Goal: Navigation & Orientation: Find specific page/section

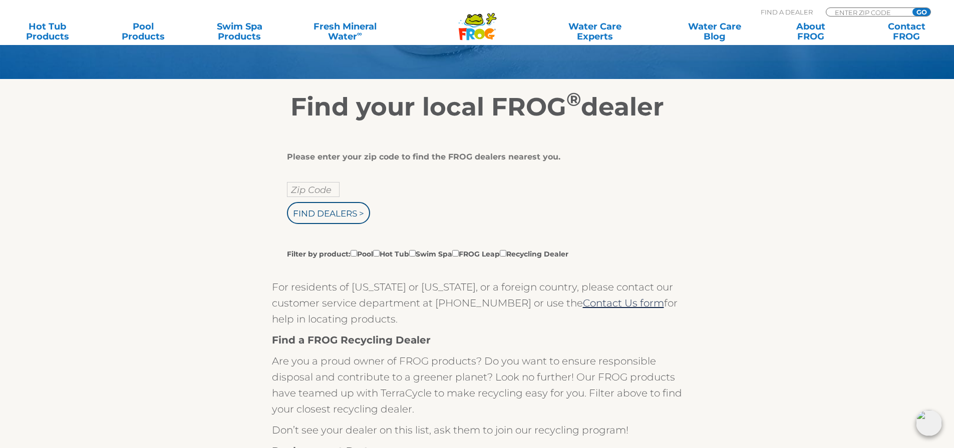
scroll to position [150, 0]
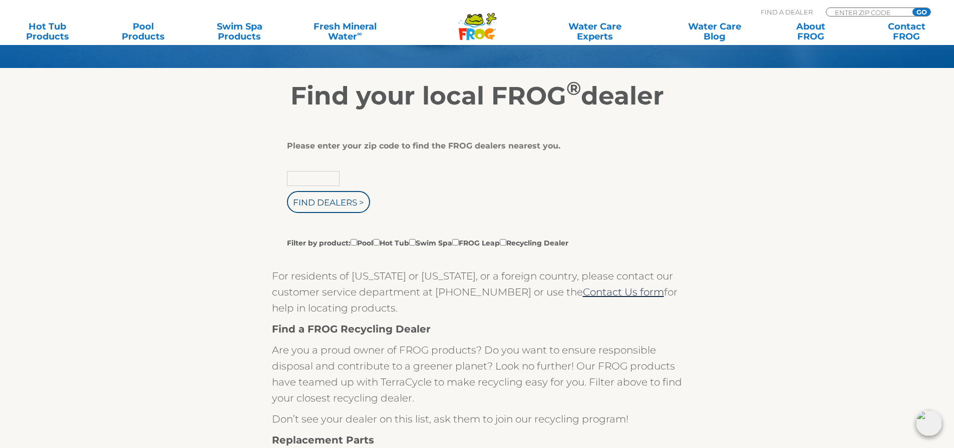
click at [302, 181] on input "text" at bounding box center [313, 178] width 53 height 15
type input "44130"
click at [287, 191] on input "Find Dealers >" at bounding box center [328, 202] width 83 height 22
click at [314, 198] on input "Find Dealers >" at bounding box center [328, 202] width 83 height 22
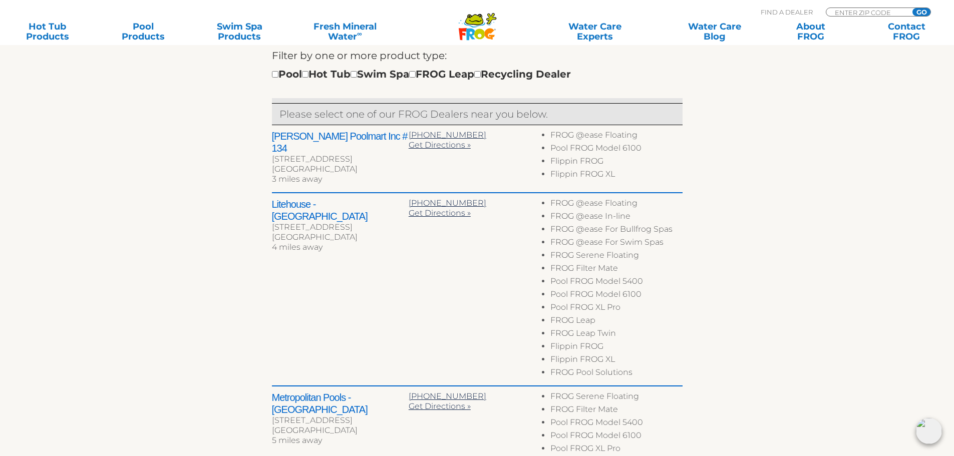
scroll to position [300, 0]
